Goal: Transaction & Acquisition: Subscribe to service/newsletter

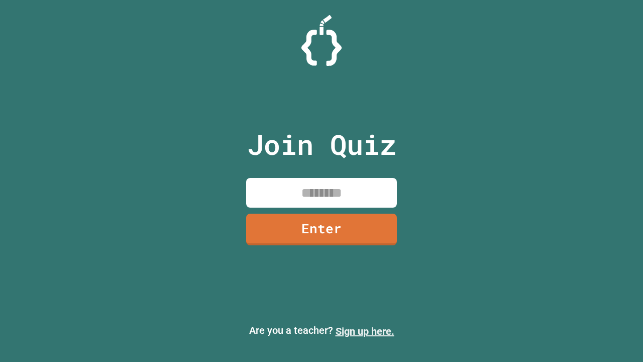
click at [365, 331] on link "Sign up here." at bounding box center [365, 331] width 59 height 12
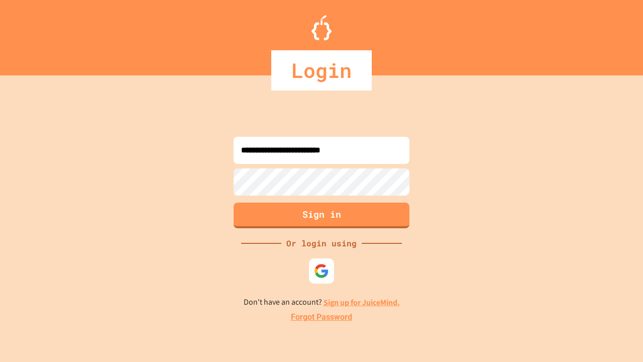
type input "**********"
